Goal: Find specific page/section: Find specific page/section

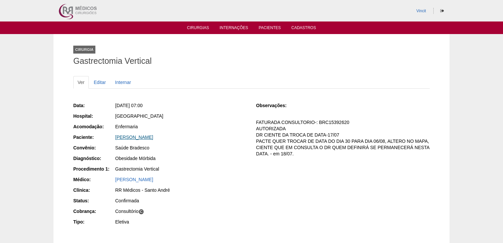
click at [148, 136] on link "[PERSON_NAME]" at bounding box center [134, 136] width 38 height 5
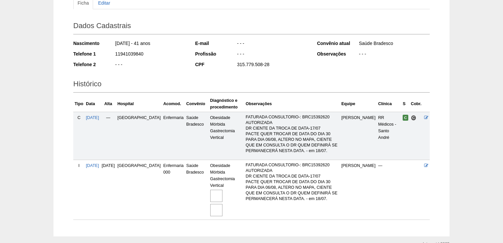
scroll to position [112, 0]
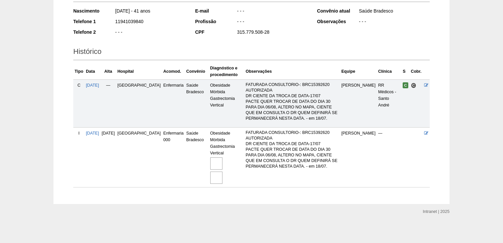
click at [210, 162] on img at bounding box center [216, 163] width 12 height 12
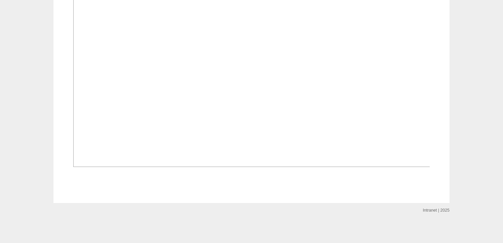
scroll to position [898, 0]
